Goal: Task Accomplishment & Management: Use online tool/utility

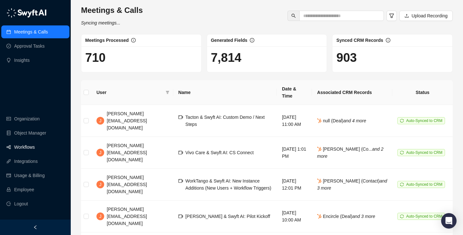
click at [33, 142] on link "Workflows" at bounding box center [24, 147] width 21 height 13
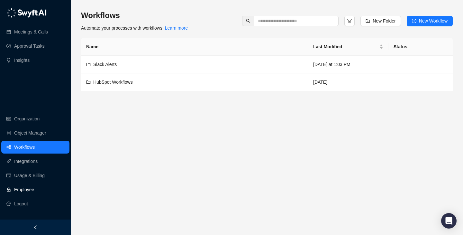
click at [30, 192] on link "Employee" at bounding box center [24, 189] width 20 height 13
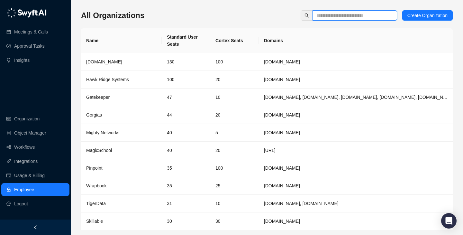
click at [324, 18] on input "text" at bounding box center [353, 15] width 72 height 7
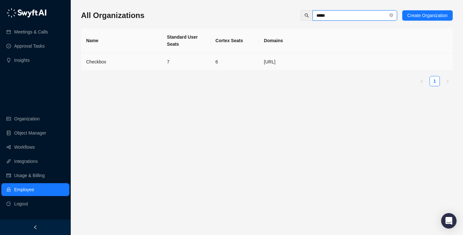
type input "*****"
click at [195, 60] on td "7" at bounding box center [186, 62] width 49 height 18
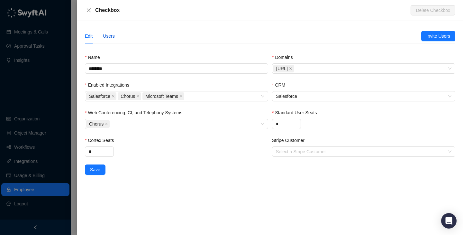
click at [110, 38] on div "Users" at bounding box center [109, 35] width 12 height 7
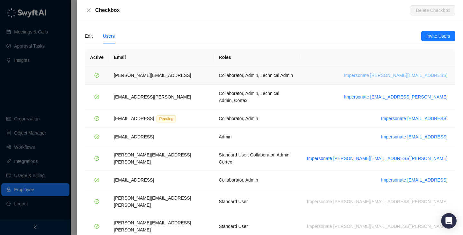
click at [402, 75] on span "Impersonate [PERSON_NAME][EMAIL_ADDRESS]" at bounding box center [396, 75] width 104 height 7
